Goal: Go to known website: Access a specific website the user already knows

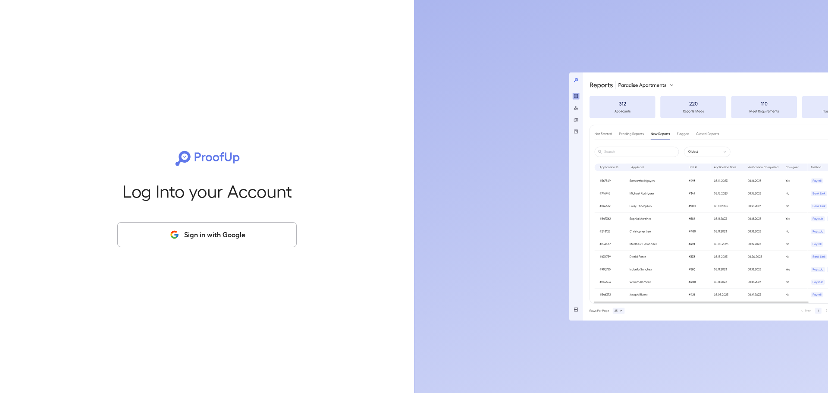
click at [221, 232] on button "Sign in with Google" at bounding box center [206, 234] width 179 height 25
